Goal: Find specific page/section: Find specific page/section

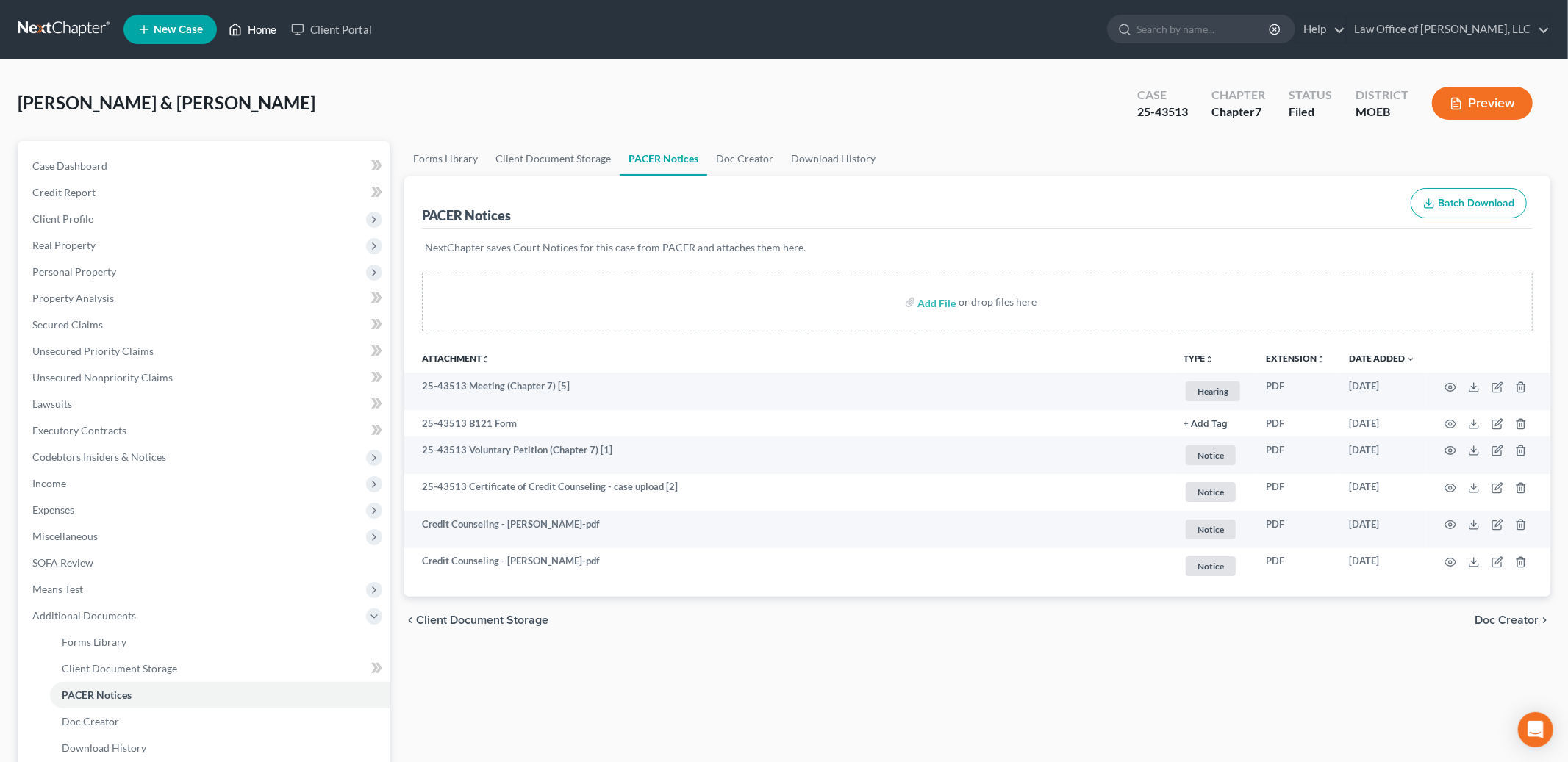
click at [266, 33] on link "Home" at bounding box center [253, 29] width 62 height 26
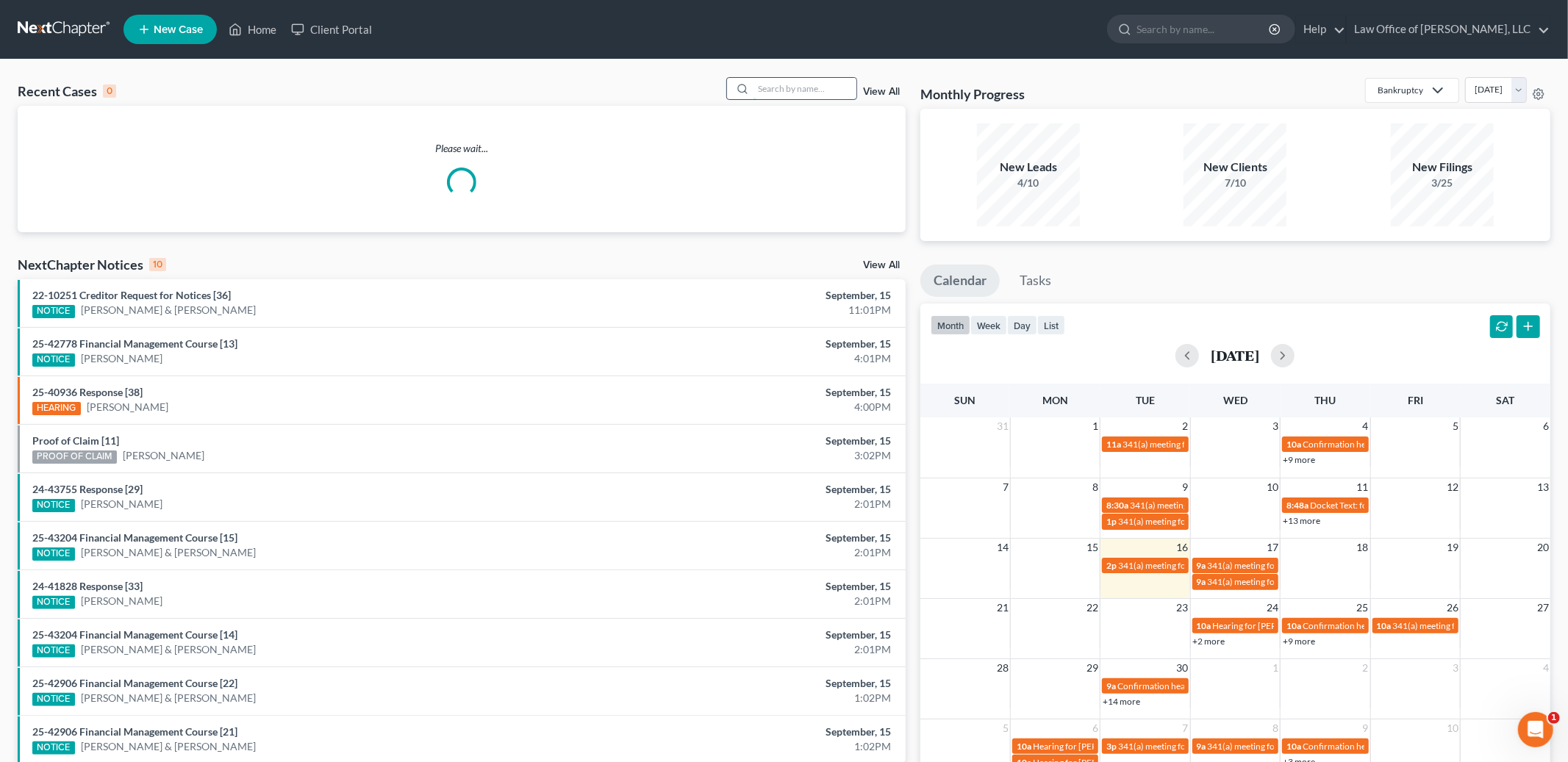
click at [776, 92] on input "search" at bounding box center [804, 89] width 102 height 21
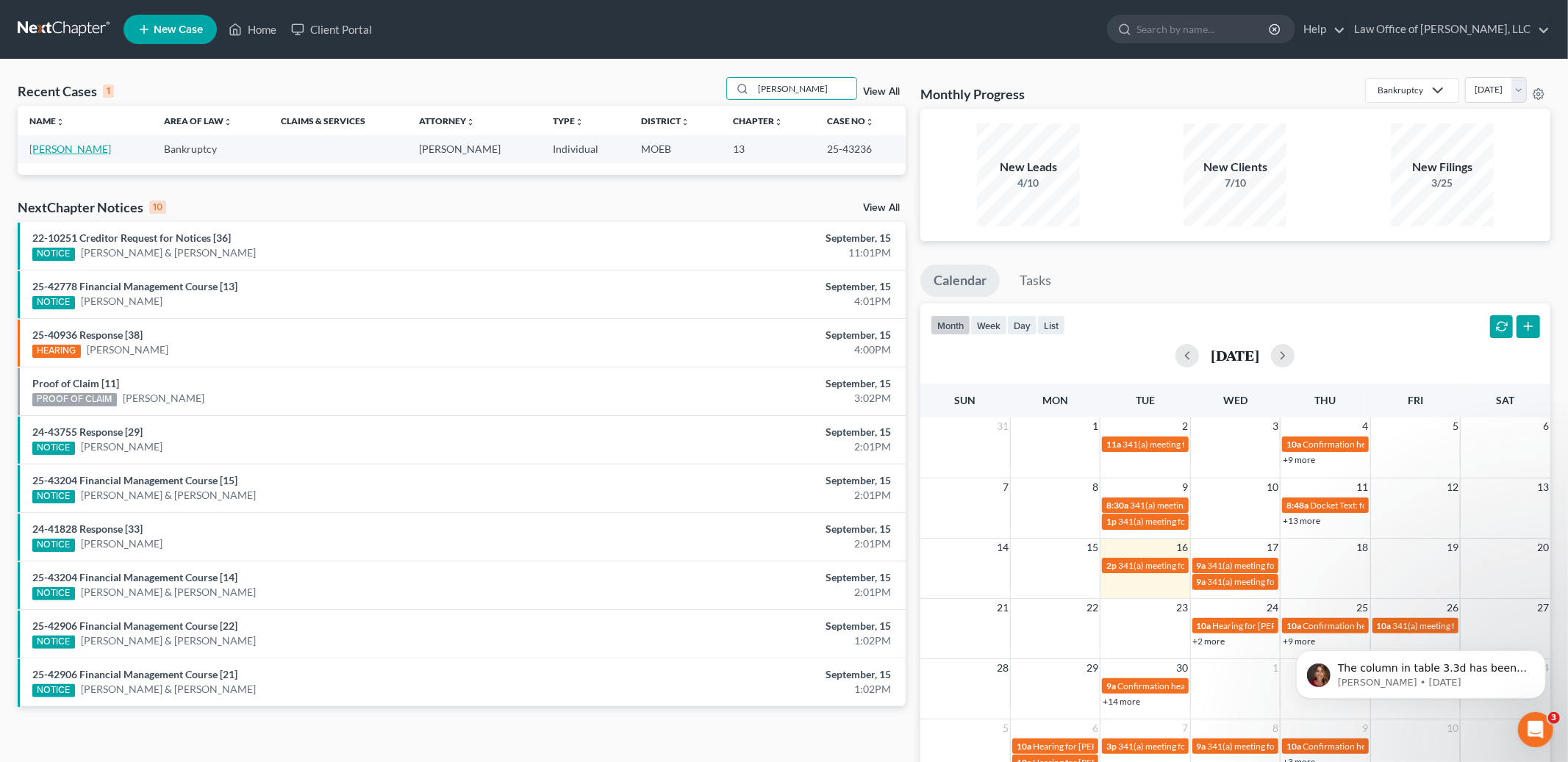
type input "[PERSON_NAME]"
click at [71, 147] on link "[PERSON_NAME]" at bounding box center [70, 148] width 82 height 13
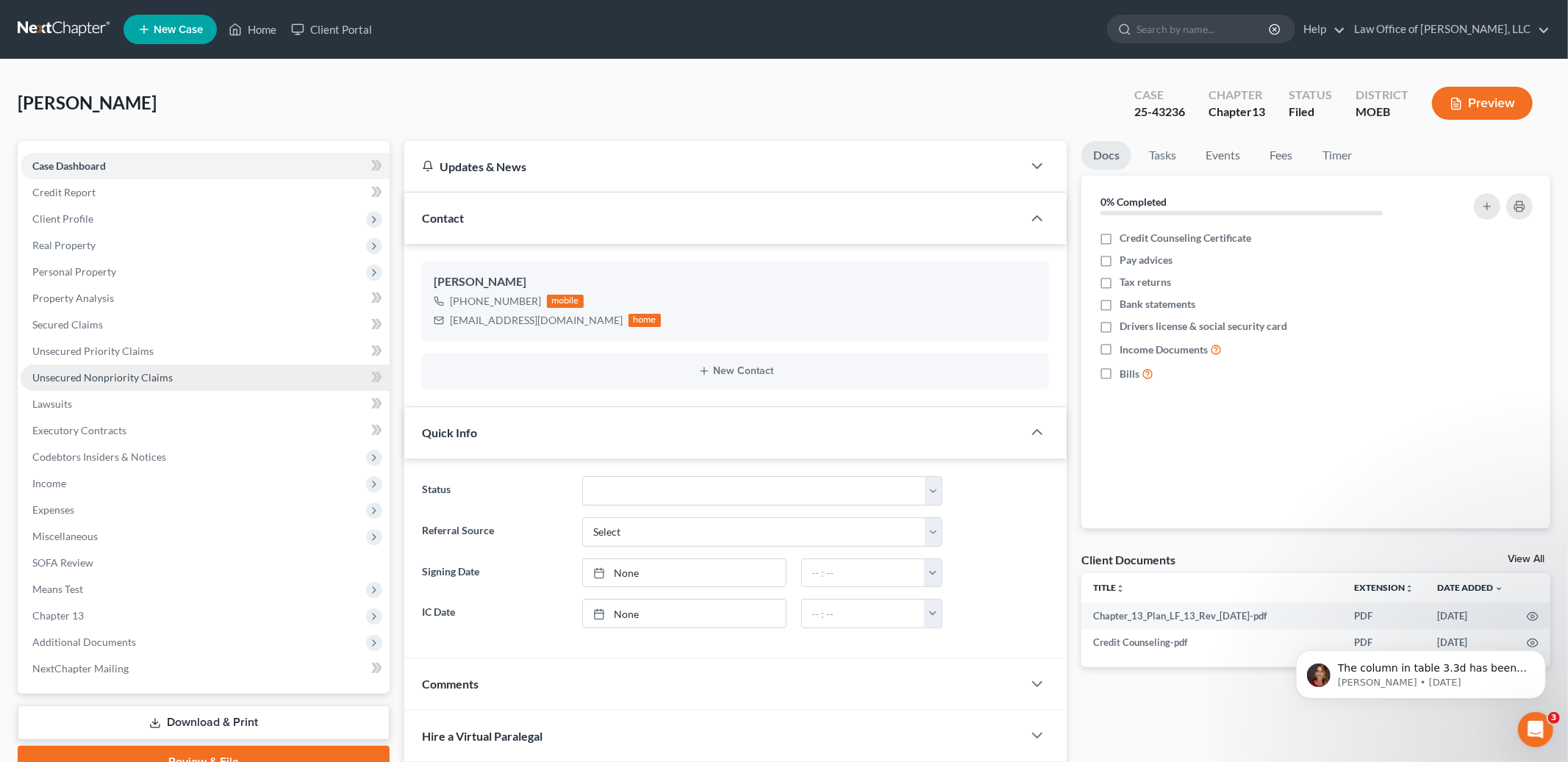
click at [119, 382] on link "Unsecured Nonpriority Claims" at bounding box center [205, 378] width 369 height 26
